Goal: Task Accomplishment & Management: Manage account settings

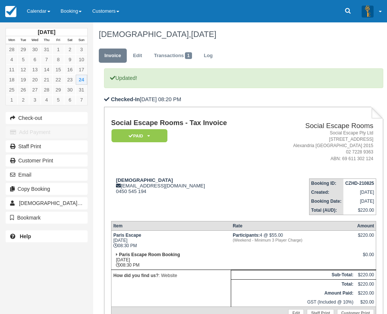
click at [264, 141] on td "Social Escape Rooms - Tax Invoice Paid   Pending Reserved Deposit Blocked for C…" at bounding box center [187, 145] width 152 height 53
click at [49, 8] on link "Calendar" at bounding box center [39, 11] width 34 height 22
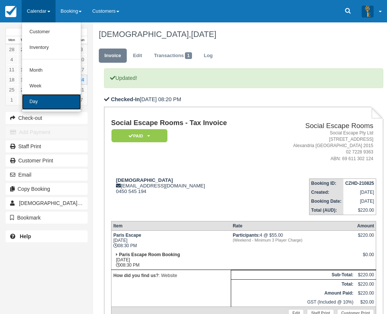
click at [55, 101] on link "Day" at bounding box center [51, 102] width 59 height 16
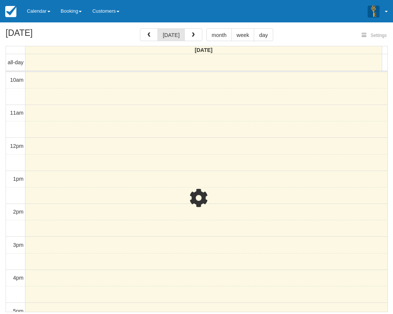
select select
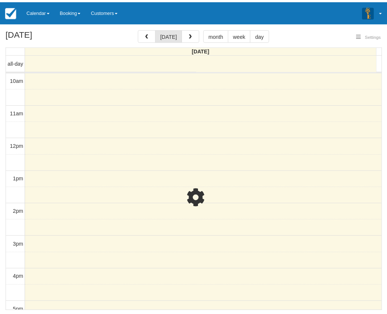
scroll to position [33, 0]
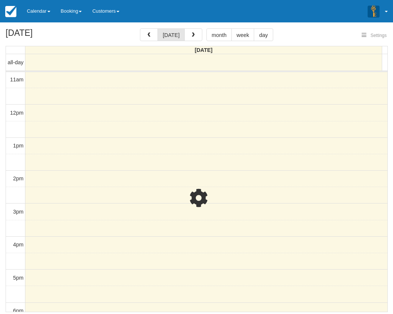
select select
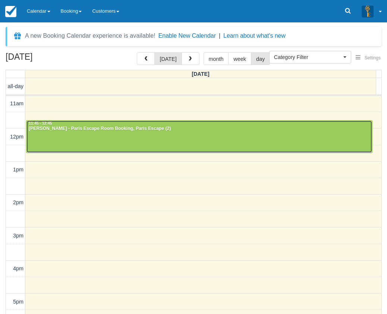
click at [173, 135] on div at bounding box center [200, 137] width 346 height 32
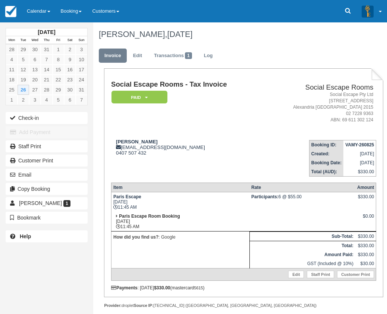
click at [187, 169] on td "Justine Chessells justine.chessells@gmail.com 0407 507 432" at bounding box center [187, 155] width 152 height 43
click at [159, 142] on div "Justine Chessells justine.chessells@gmail.com 0407 507 432" at bounding box center [187, 147] width 152 height 17
click at [180, 147] on div "Justine Chessells justine.chessells@gmail.com 0407 507 432" at bounding box center [187, 147] width 152 height 17
click at [183, 152] on div "Justine Chessells justine.chessells@gmail.com 0407 507 432" at bounding box center [187, 147] width 152 height 17
drag, startPoint x: 123, startPoint y: 137, endPoint x: 157, endPoint y: 142, distance: 34.3
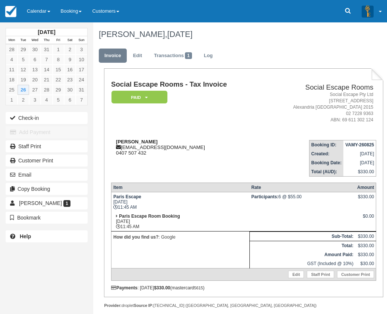
click at [157, 142] on td "Justine Chessells justine.chessells@gmail.com 0407 507 432" at bounding box center [187, 155] width 152 height 43
click at [157, 142] on strong "Justine Chessells" at bounding box center [137, 142] width 42 height 6
click at [140, 142] on strong "Justine Chessells" at bounding box center [137, 142] width 42 height 6
click at [156, 143] on strong "Justine Chessells" at bounding box center [137, 142] width 42 height 6
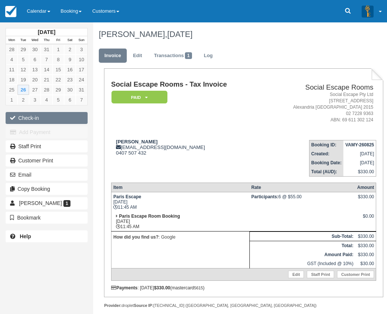
click at [65, 117] on button "Check-in" at bounding box center [47, 118] width 82 height 12
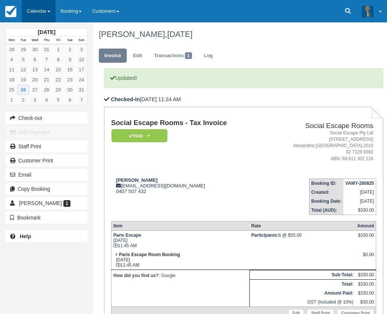
click at [47, 10] on link "Calendar" at bounding box center [39, 11] width 34 height 22
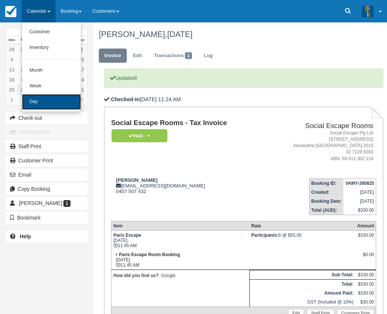
click at [56, 100] on link "Day" at bounding box center [51, 102] width 59 height 16
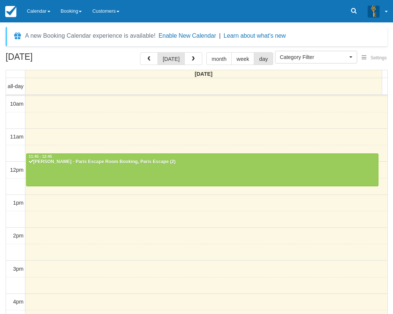
select select
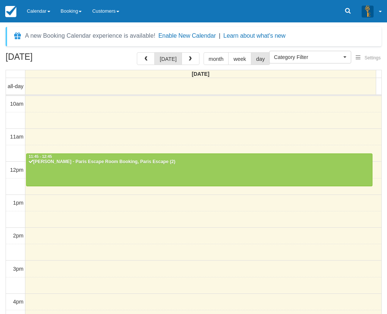
scroll to position [33, 0]
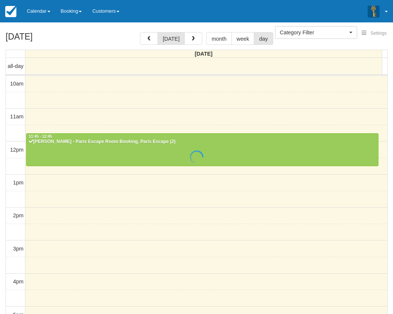
select select
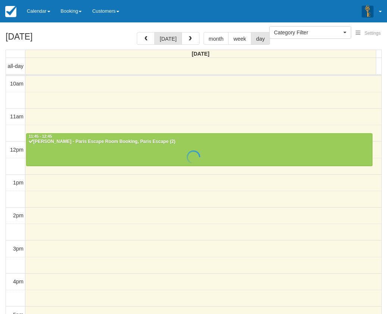
scroll to position [33, 0]
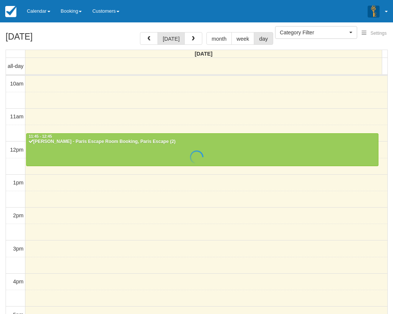
select select
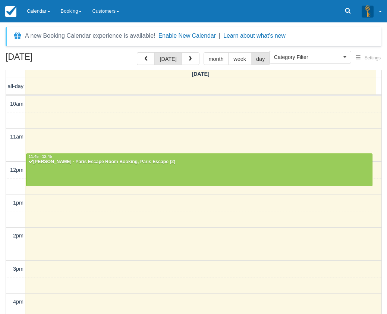
scroll to position [33, 0]
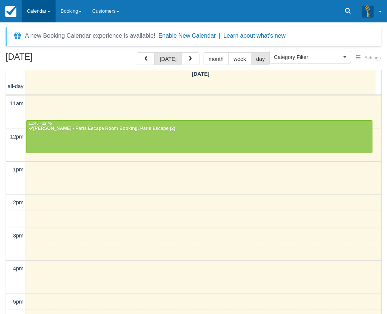
click at [41, 12] on link "Calendar" at bounding box center [39, 11] width 34 height 22
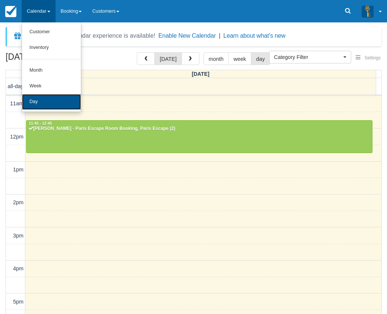
click at [59, 102] on link "Day" at bounding box center [51, 102] width 59 height 16
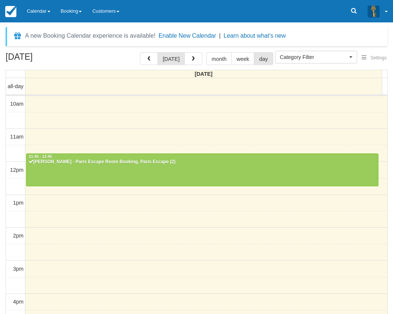
select select
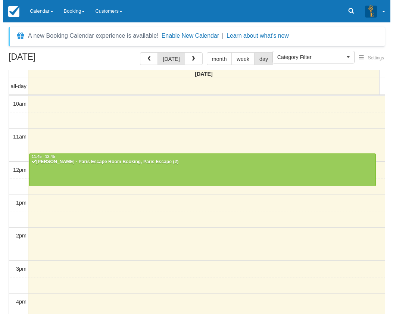
scroll to position [33, 0]
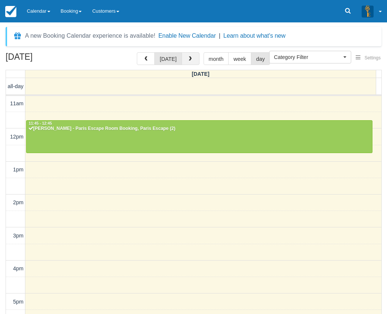
click at [188, 62] on button "button" at bounding box center [191, 58] width 18 height 13
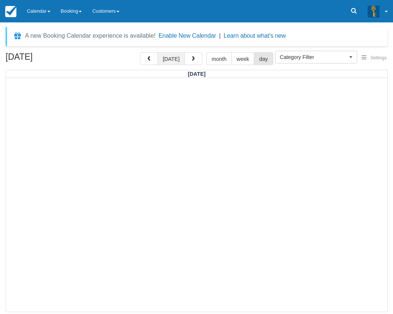
click at [181, 63] on button "[DATE]" at bounding box center [171, 58] width 27 height 13
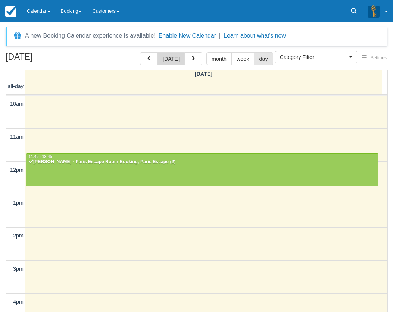
scroll to position [33, 0]
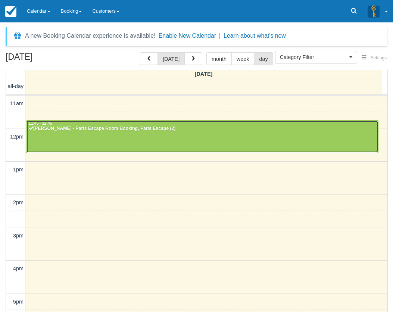
click at [157, 132] on div at bounding box center [203, 137] width 352 height 32
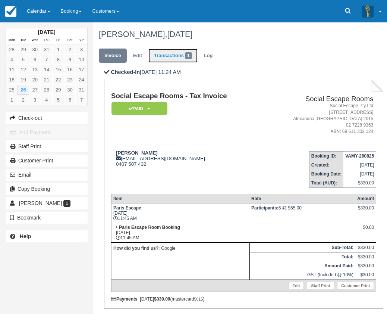
click at [171, 53] on link "Transactions 1" at bounding box center [173, 56] width 49 height 15
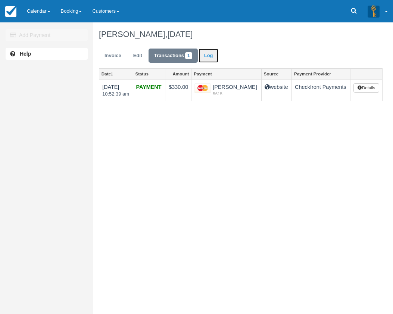
click at [214, 53] on link "Log" at bounding box center [209, 56] width 20 height 15
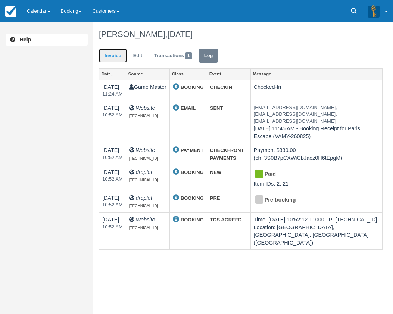
click at [109, 61] on link "Invoice" at bounding box center [113, 56] width 28 height 15
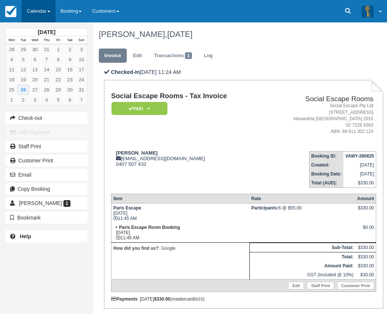
click at [45, 8] on link "Calendar" at bounding box center [39, 11] width 34 height 22
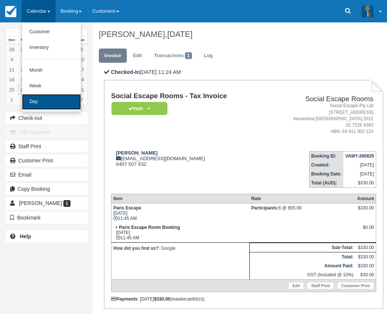
click at [53, 100] on link "Day" at bounding box center [51, 102] width 59 height 16
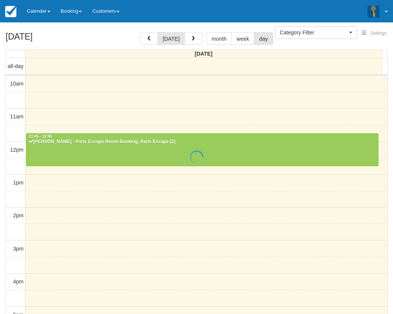
select select
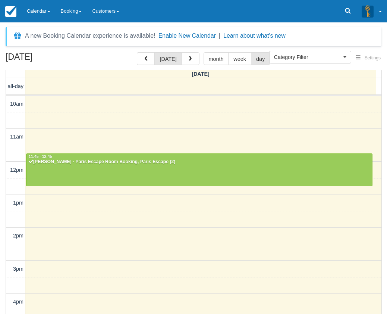
scroll to position [33, 0]
